Goal: Task Accomplishment & Management: Use online tool/utility

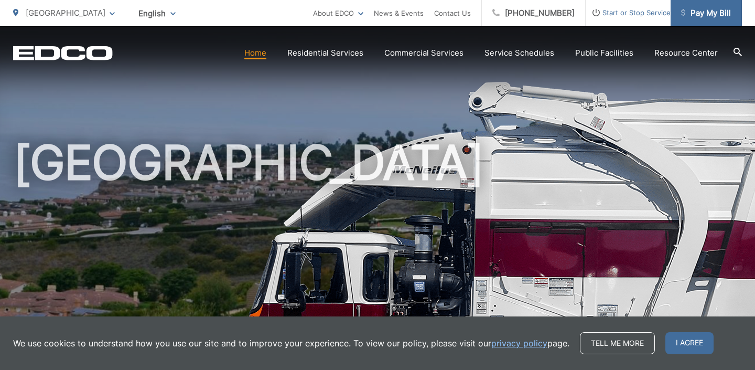
click at [715, 15] on span "Pay My Bill" at bounding box center [706, 13] width 50 height 13
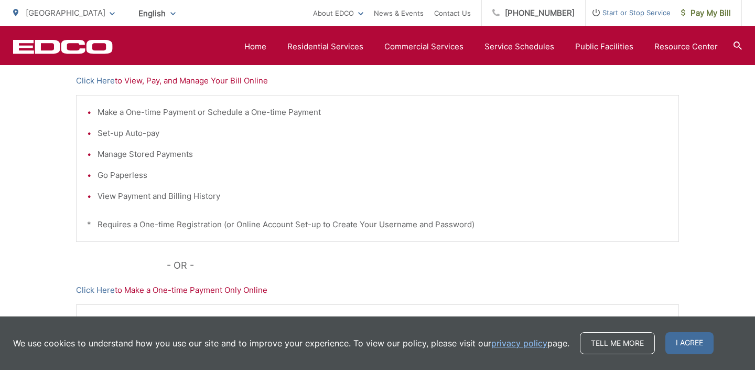
scroll to position [224, 0]
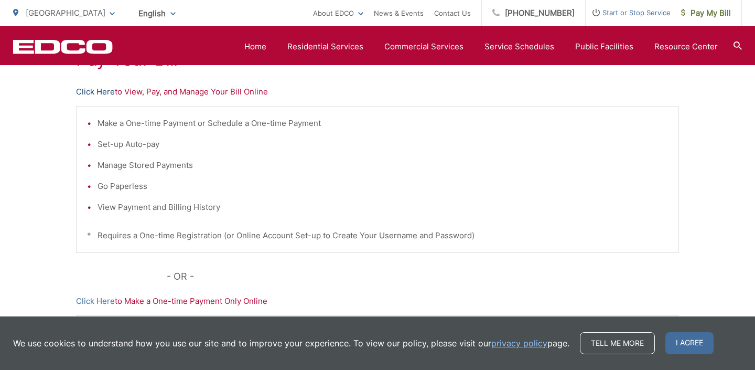
click at [93, 90] on link "Click Here" at bounding box center [95, 91] width 39 height 13
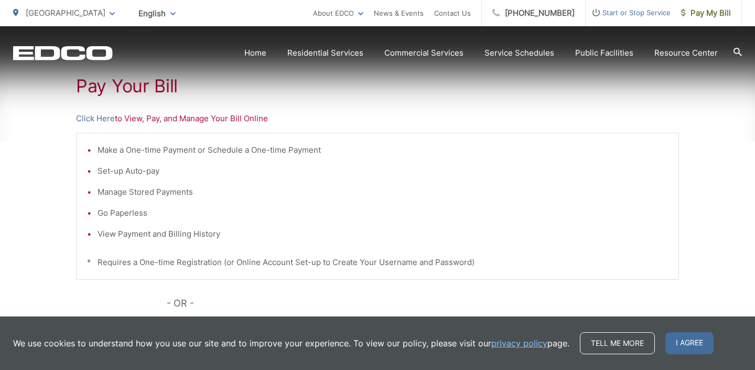
scroll to position [198, 0]
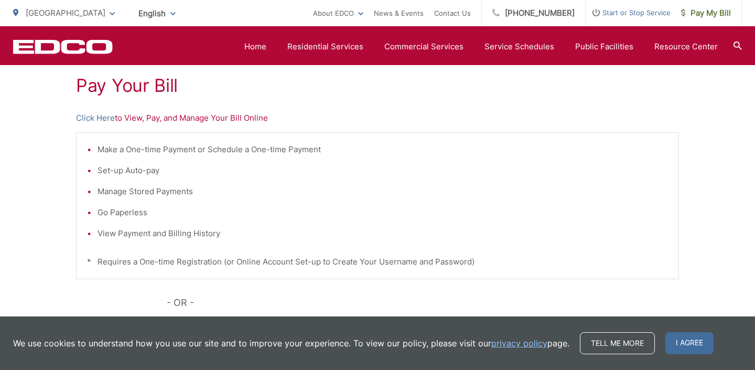
click at [163, 121] on p "Click Here to View, Pay, and Manage Your Bill Online" at bounding box center [377, 118] width 603 height 13
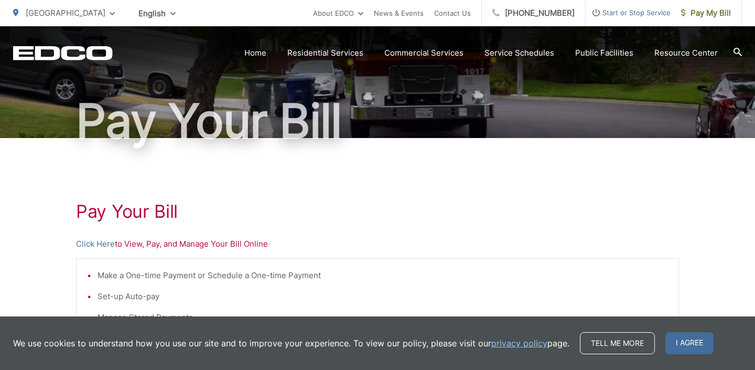
scroll to position [76, 0]
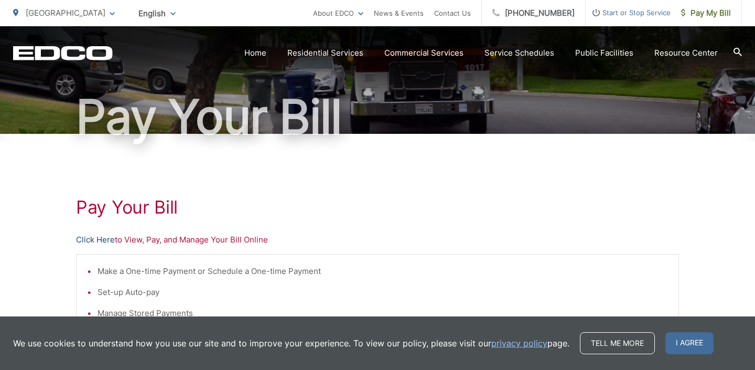
click at [89, 241] on link "Click Here" at bounding box center [95, 239] width 39 height 13
